Goal: Information Seeking & Learning: Learn about a topic

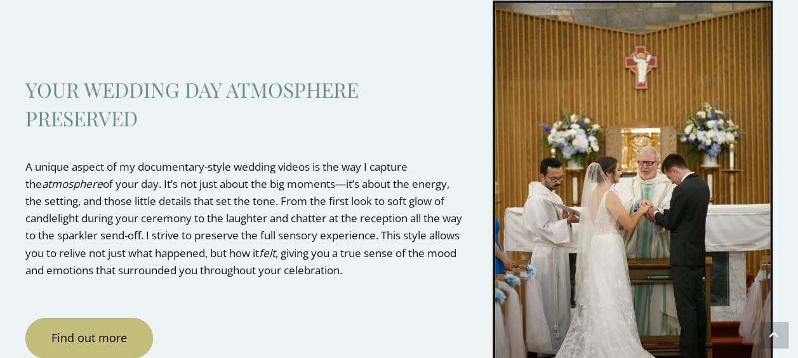
scroll to position [4368, 0]
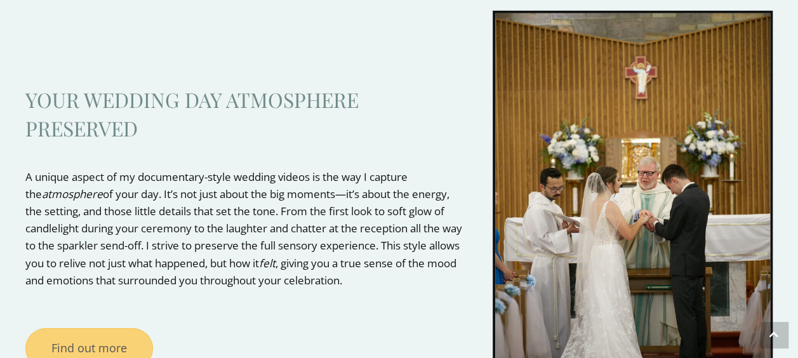
click at [97, 340] on span "Find out more" at bounding box center [89, 347] width 76 height 15
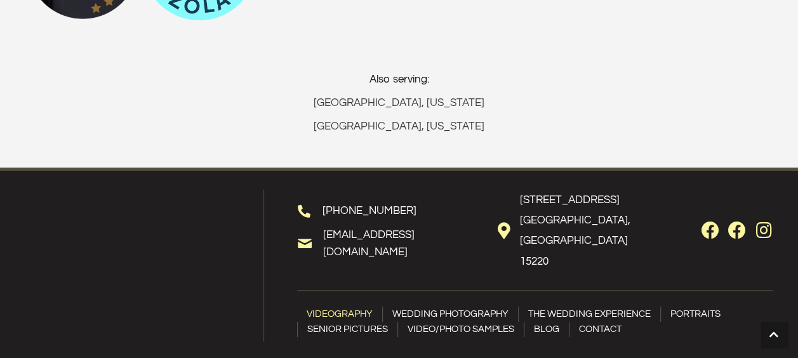
scroll to position [7223, 0]
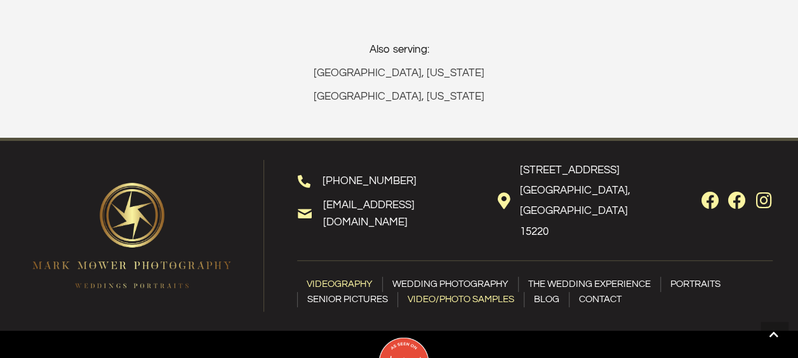
click at [467, 292] on link "Video/Photo samples" at bounding box center [461, 299] width 126 height 15
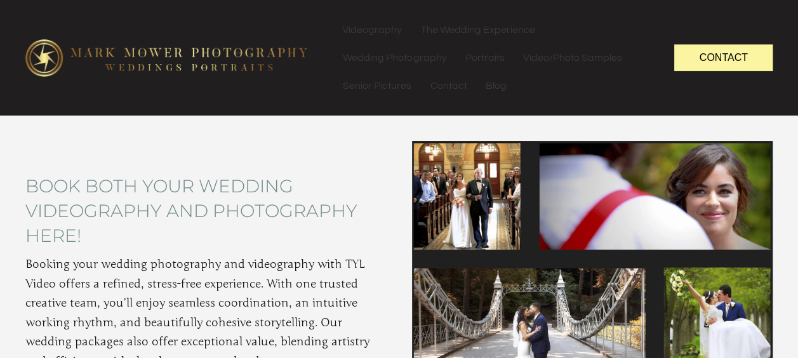
click at [185, 52] on img at bounding box center [166, 58] width 283 height 38
